Goal: Browse casually

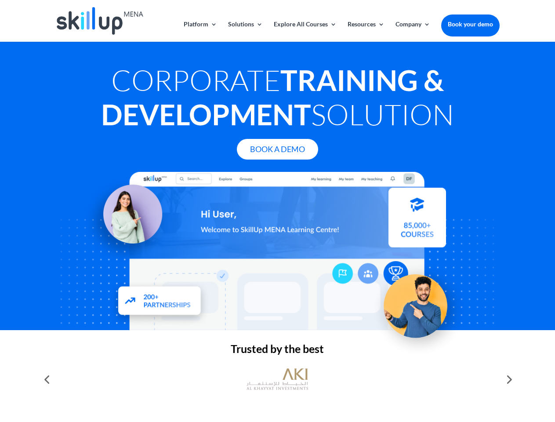
click at [277, 211] on div at bounding box center [277, 251] width 444 height 158
click at [245, 31] on link "Solutions" at bounding box center [245, 31] width 35 height 21
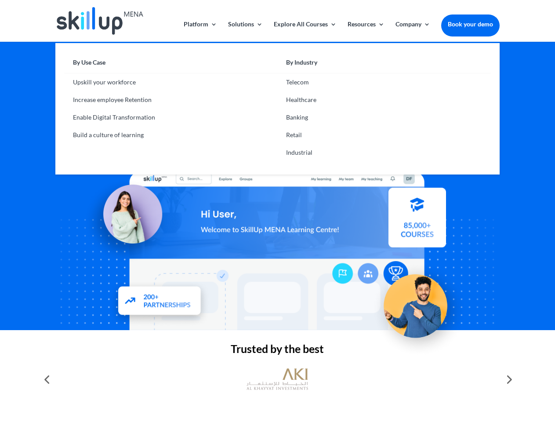
click at [304, 31] on link "Explore All Courses" at bounding box center [305, 31] width 63 height 21
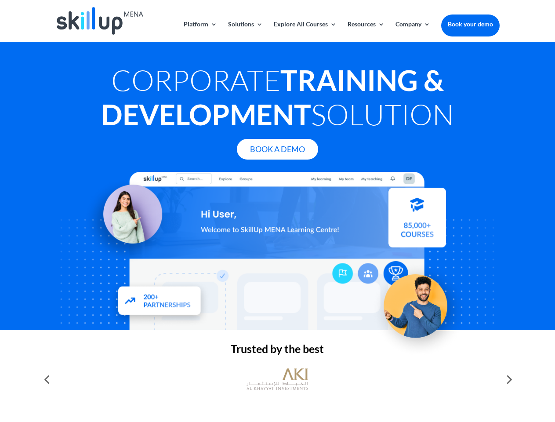
click at [365, 31] on link "Resources" at bounding box center [365, 31] width 37 height 21
click at [412, 31] on link "Company" at bounding box center [412, 31] width 35 height 21
click at [277, 379] on img at bounding box center [277, 379] width 62 height 31
